Goal: Find specific page/section: Find specific page/section

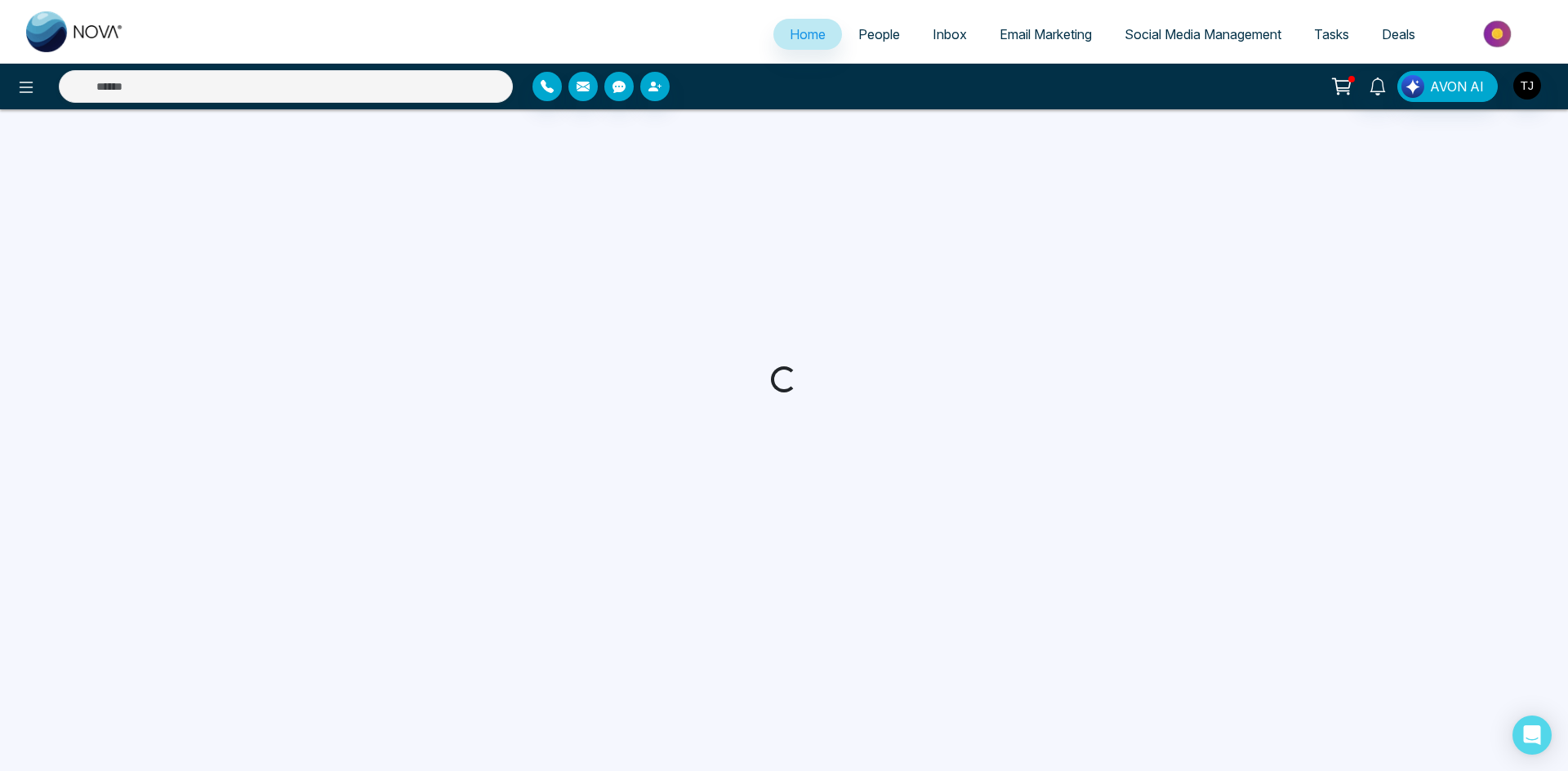
select select "*"
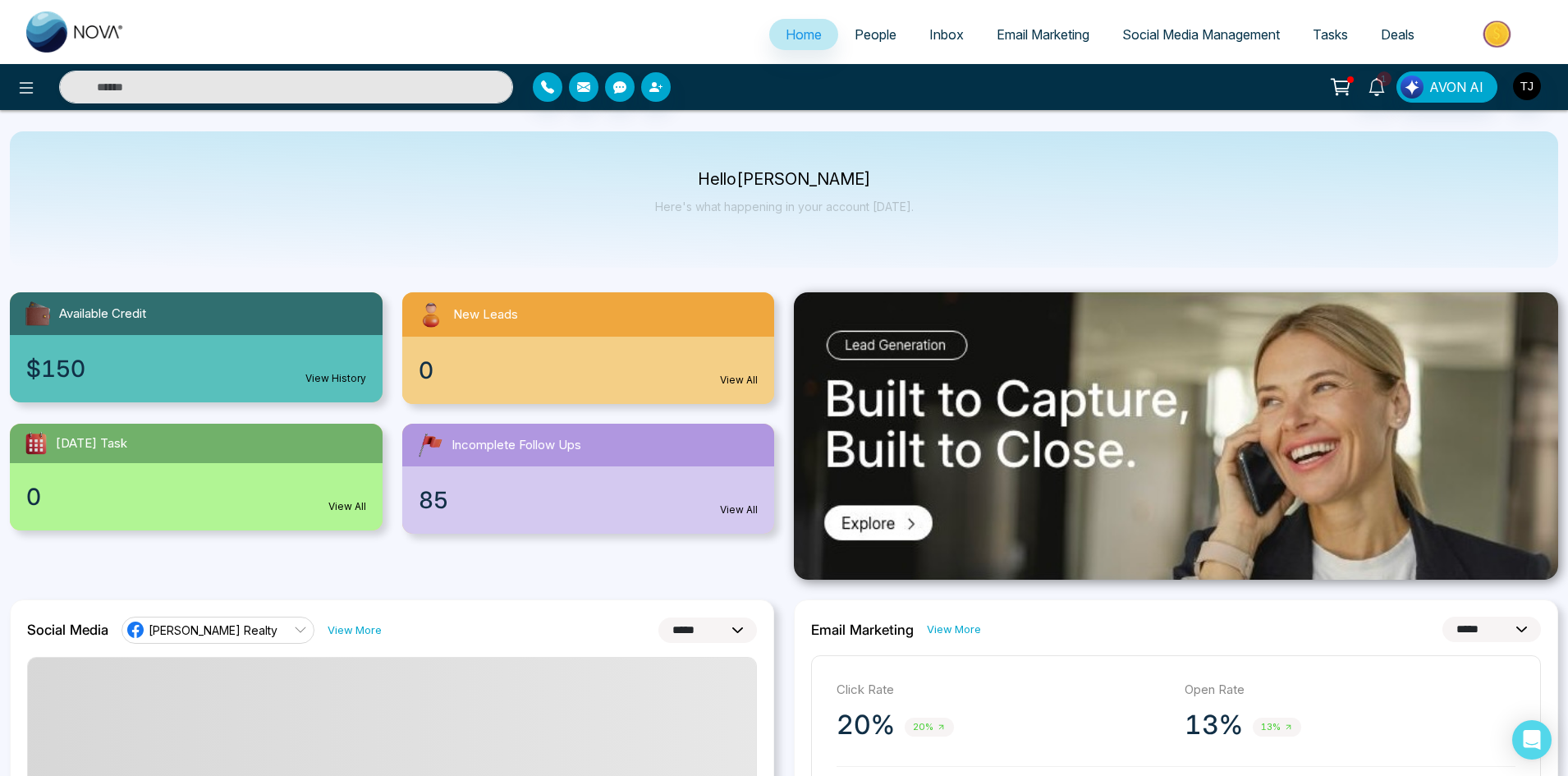
click at [872, 35] on span "People" at bounding box center [876, 35] width 42 height 17
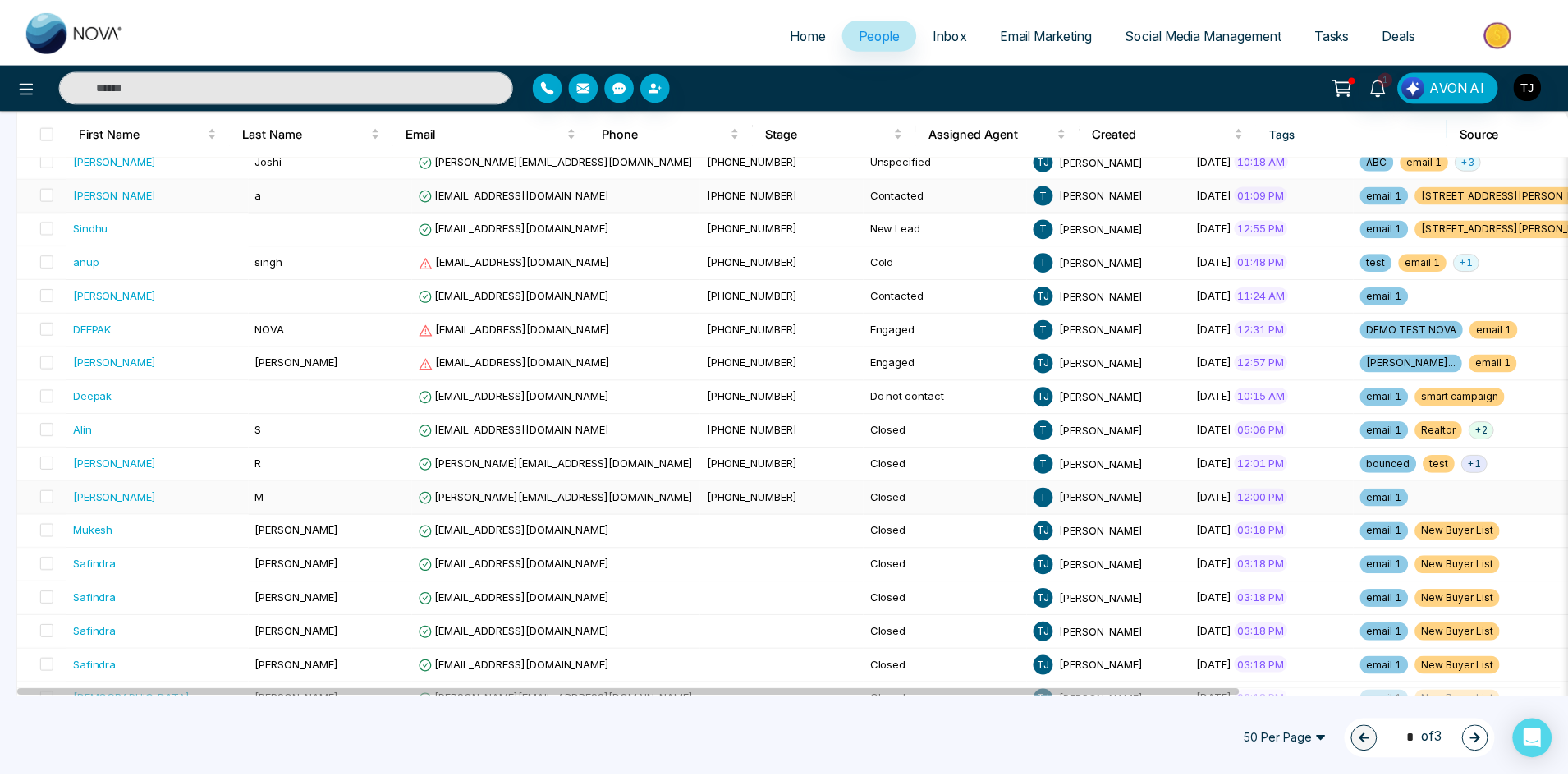
scroll to position [740, 0]
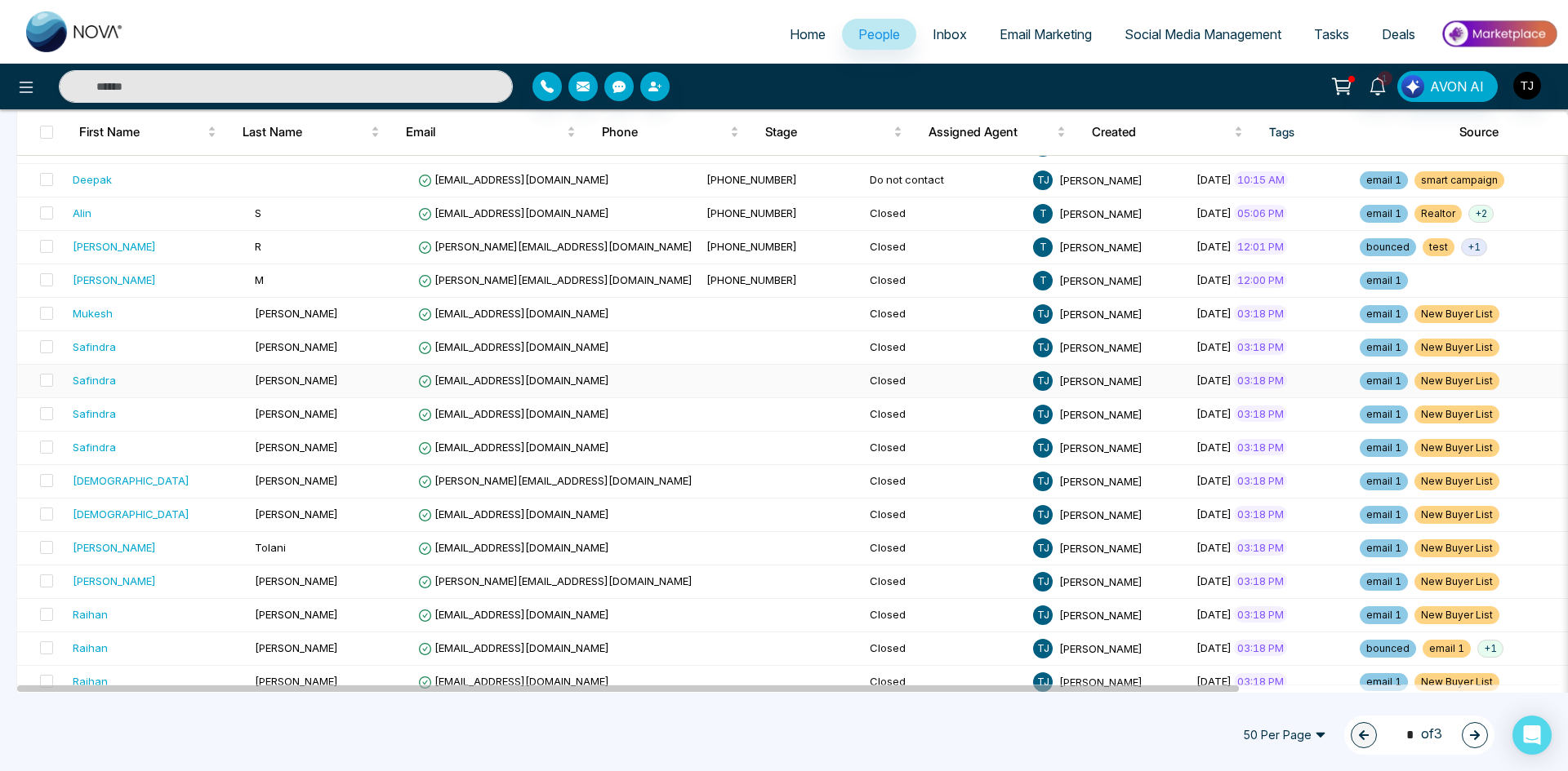
click at [473, 366] on td "[EMAIL_ADDRESS][DOMAIN_NAME]" at bounding box center [556, 382] width 288 height 33
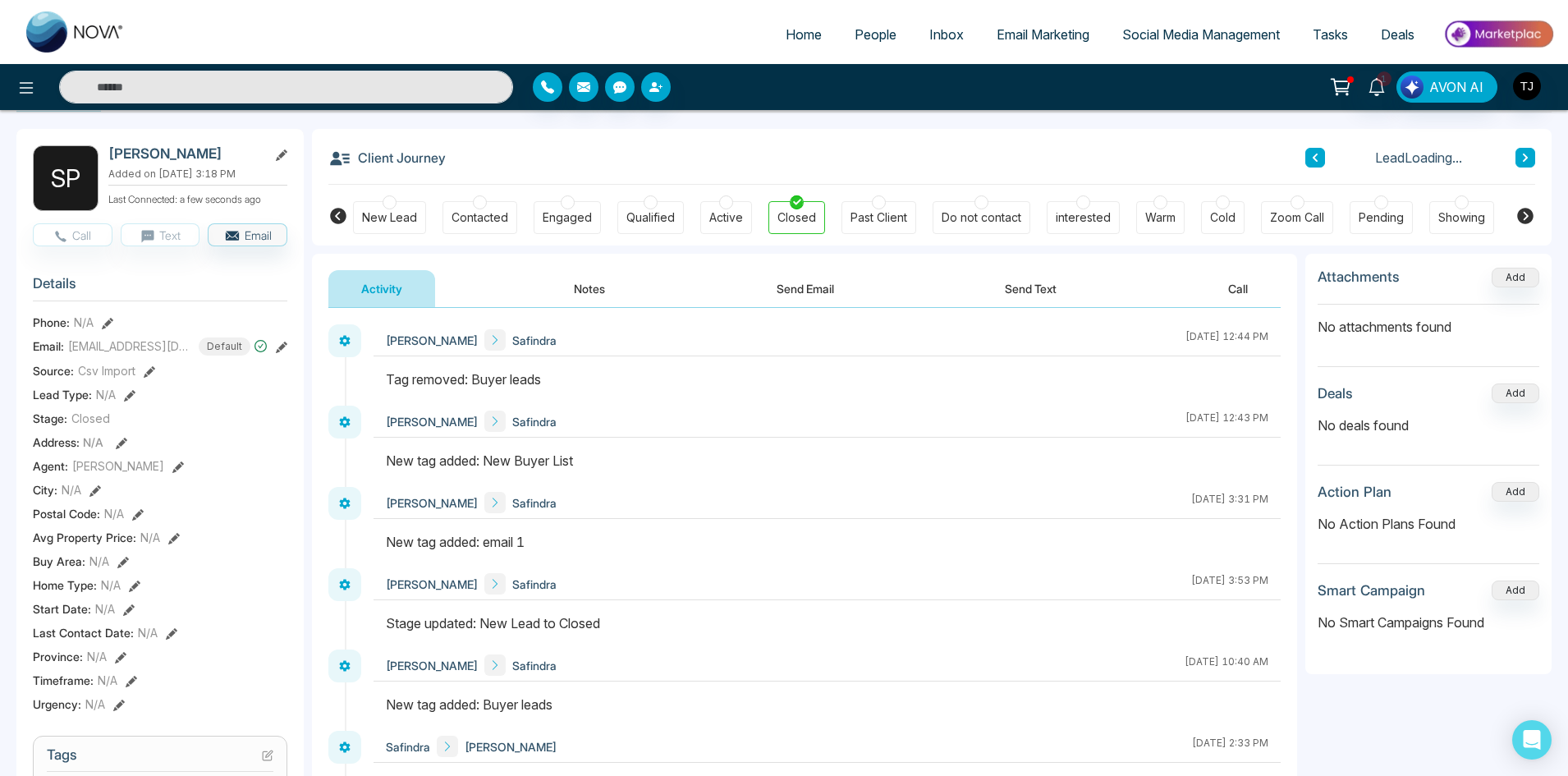
scroll to position [57, 0]
